Goal: Task Accomplishment & Management: Manage account settings

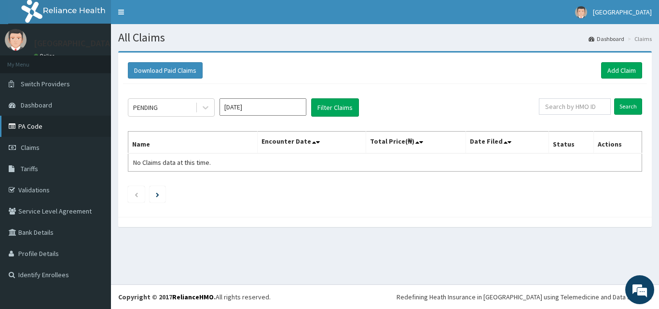
click at [63, 128] on link "PA Code" at bounding box center [55, 126] width 111 height 21
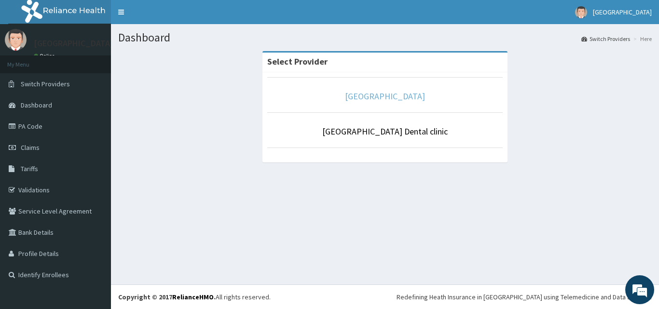
click at [382, 98] on link "[GEOGRAPHIC_DATA]" at bounding box center [385, 96] width 80 height 11
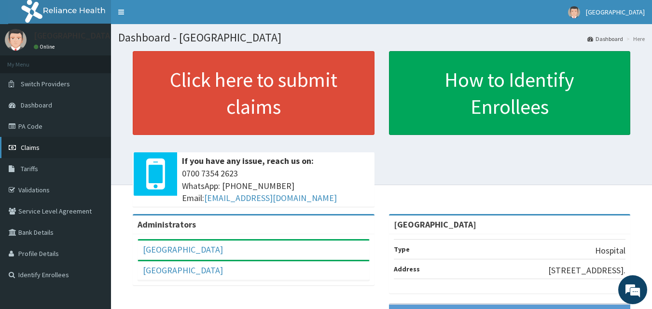
click at [44, 148] on link "Claims" at bounding box center [55, 147] width 111 height 21
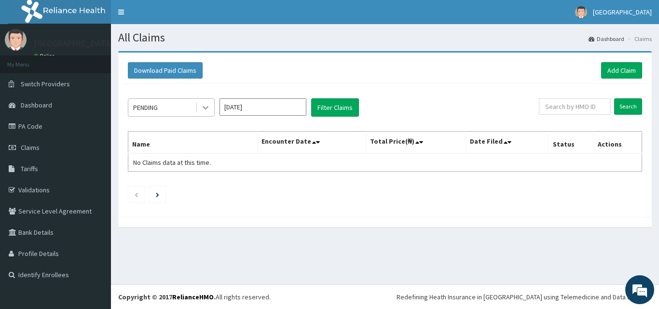
click at [207, 107] on icon at bounding box center [206, 108] width 6 height 3
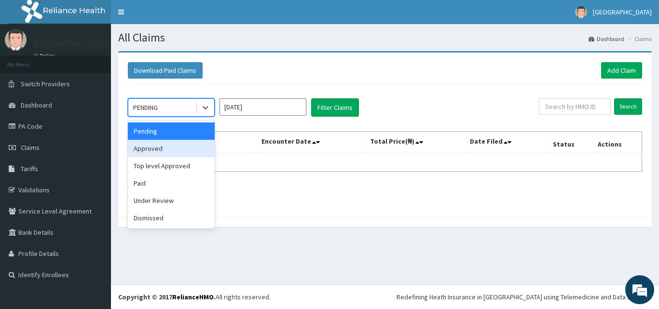
click at [186, 152] on div "Approved" at bounding box center [171, 148] width 87 height 17
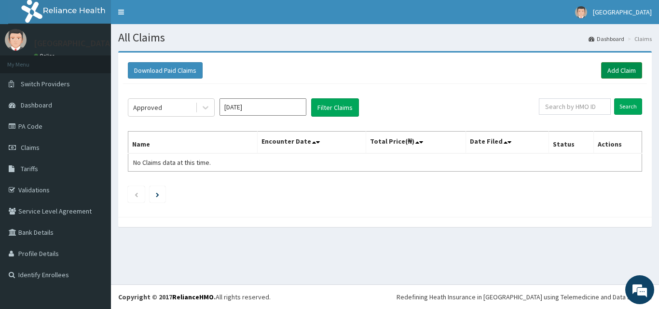
click at [624, 68] on link "Add Claim" at bounding box center [621, 70] width 41 height 16
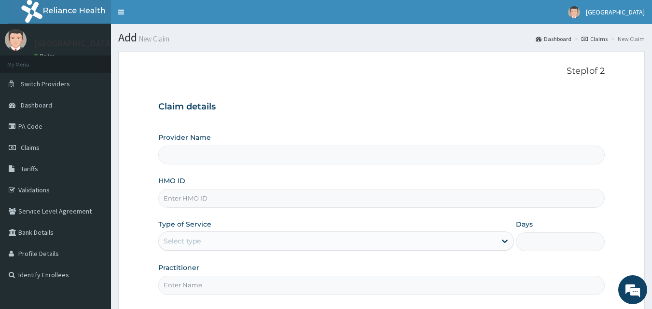
type input "[GEOGRAPHIC_DATA]"
click at [32, 146] on span "Claims" at bounding box center [30, 147] width 19 height 9
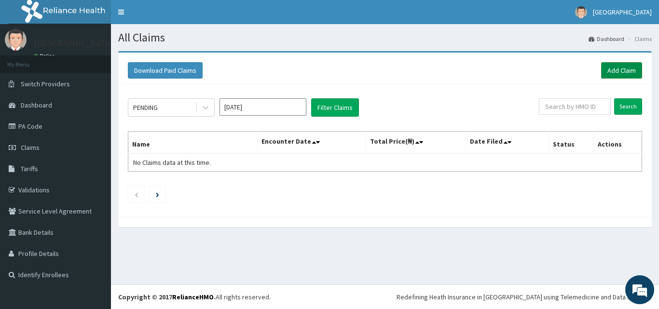
click at [623, 72] on link "Add Claim" at bounding box center [621, 70] width 41 height 16
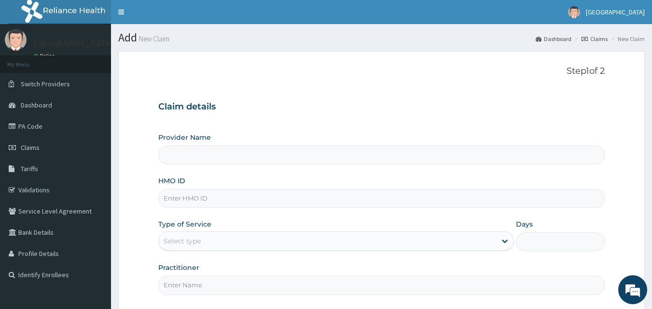
type input "[GEOGRAPHIC_DATA]"
click at [28, 128] on link "PA Code" at bounding box center [55, 126] width 111 height 21
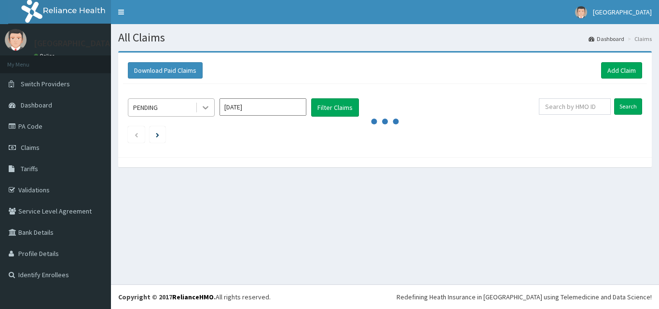
click at [208, 108] on icon at bounding box center [206, 108] width 6 height 3
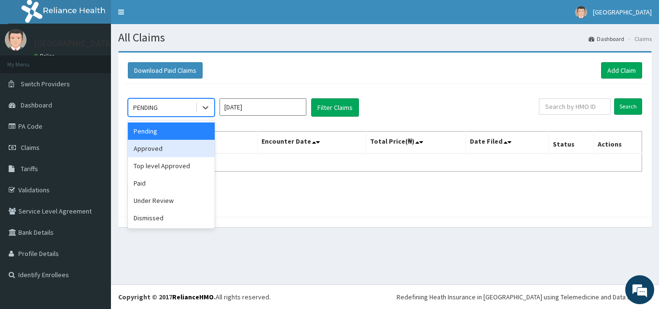
click at [194, 149] on div "Approved" at bounding box center [171, 148] width 87 height 17
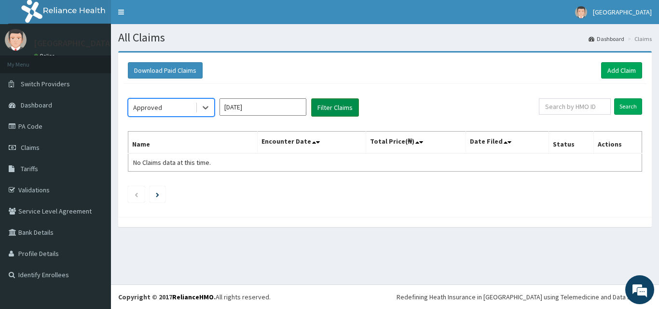
click at [343, 108] on button "Filter Claims" at bounding box center [335, 107] width 48 height 18
click at [334, 106] on button "Filter Claims" at bounding box center [335, 107] width 48 height 18
click at [205, 105] on icon at bounding box center [206, 108] width 10 height 10
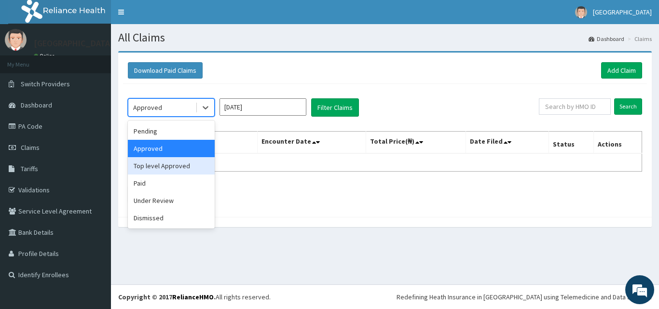
click at [181, 166] on div "Top level Approved" at bounding box center [171, 165] width 87 height 17
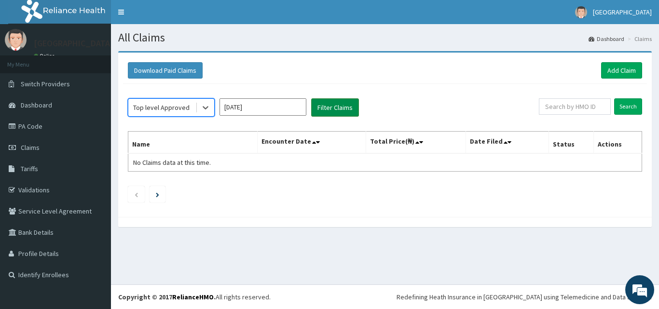
click at [341, 107] on button "Filter Claims" at bounding box center [335, 107] width 48 height 18
click at [208, 105] on icon at bounding box center [206, 108] width 10 height 10
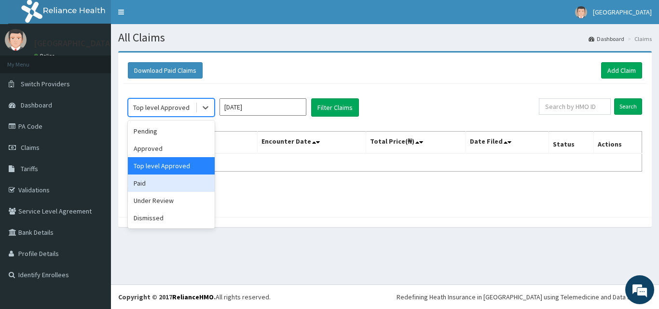
click at [175, 179] on div "Paid" at bounding box center [171, 183] width 87 height 17
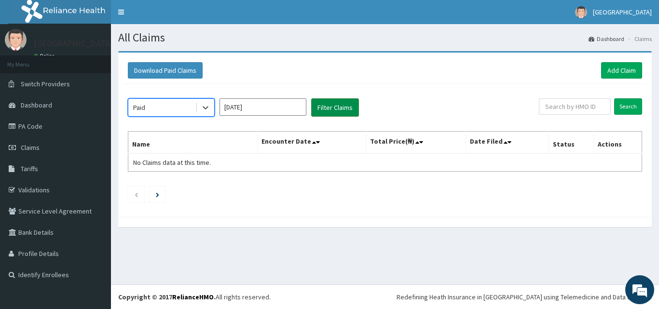
click at [331, 103] on button "Filter Claims" at bounding box center [335, 107] width 48 height 18
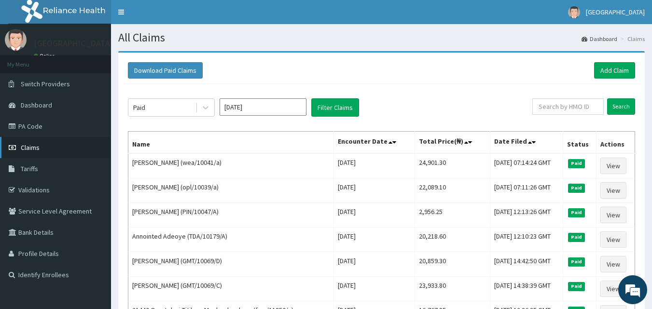
click at [47, 151] on link "Claims" at bounding box center [55, 147] width 111 height 21
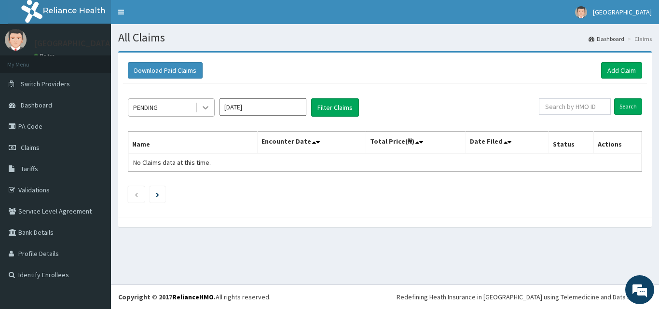
click at [203, 107] on icon at bounding box center [206, 108] width 6 height 3
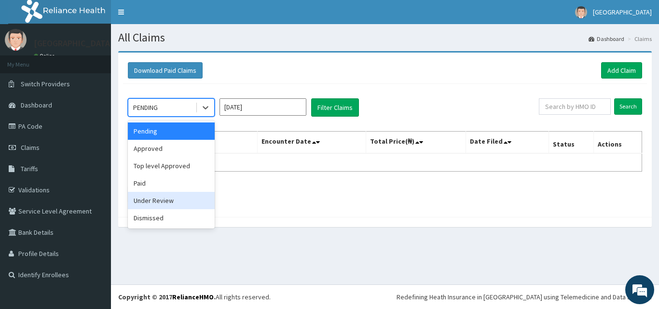
click at [197, 208] on div "Under Review" at bounding box center [171, 200] width 87 height 17
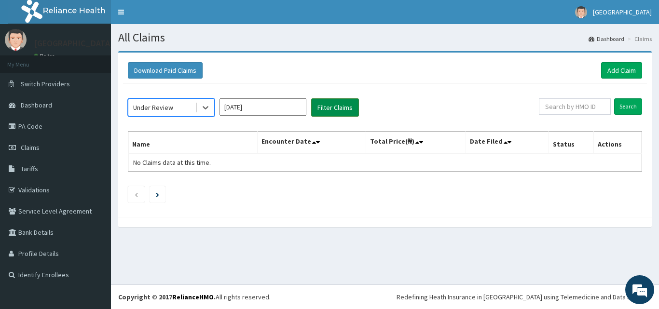
click at [331, 107] on button "Filter Claims" at bounding box center [335, 107] width 48 height 18
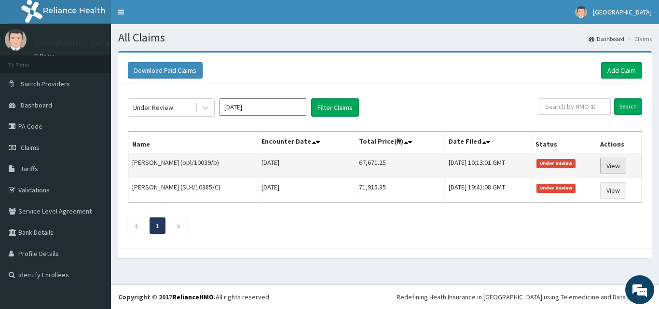
click at [613, 163] on link "View" at bounding box center [613, 166] width 26 height 16
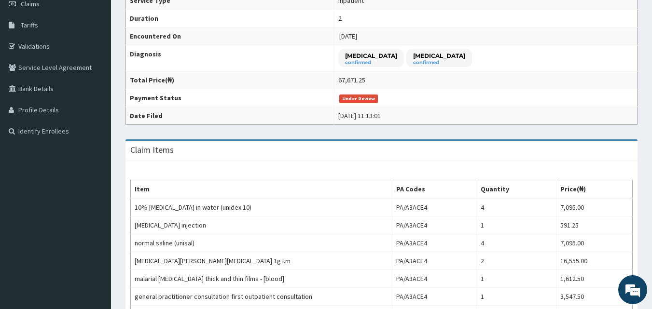
scroll to position [414, 0]
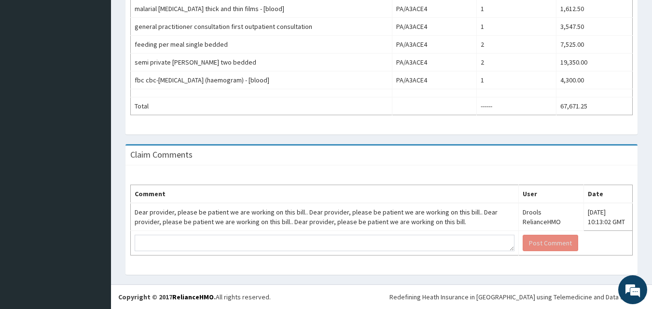
click at [643, 137] on div "Claim Items Item PA Codes Quantity Price(₦) 10% dextrose in water (unidex 10) P…" at bounding box center [381, 6] width 526 height 275
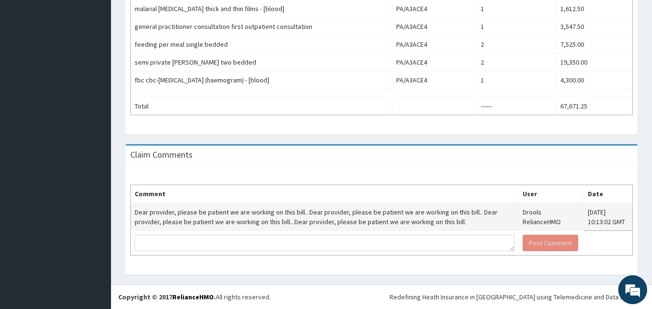
click at [598, 215] on td "Fri, 15 Aug 2025 10:13:02 GMT" at bounding box center [607, 217] width 49 height 28
click at [595, 215] on td "Fri, 15 Aug 2025 10:13:02 GMT" at bounding box center [607, 217] width 49 height 28
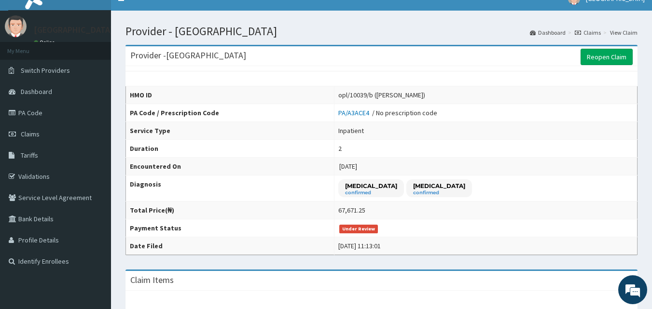
scroll to position [0, 0]
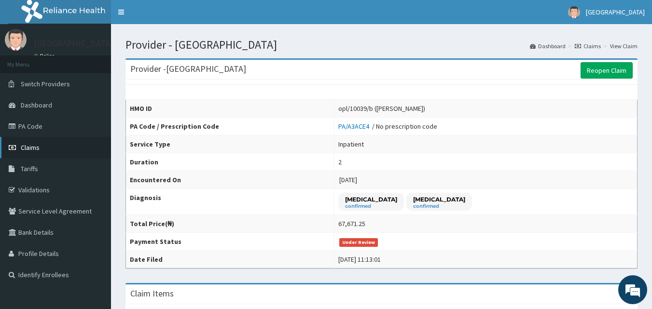
click at [55, 142] on link "Claims" at bounding box center [55, 147] width 111 height 21
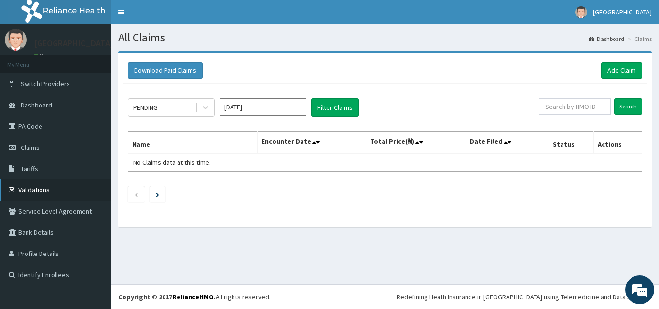
click at [63, 192] on link "Validations" at bounding box center [55, 190] width 111 height 21
click at [44, 173] on link "Tariffs" at bounding box center [55, 168] width 111 height 21
